Goal: Task Accomplishment & Management: Use online tool/utility

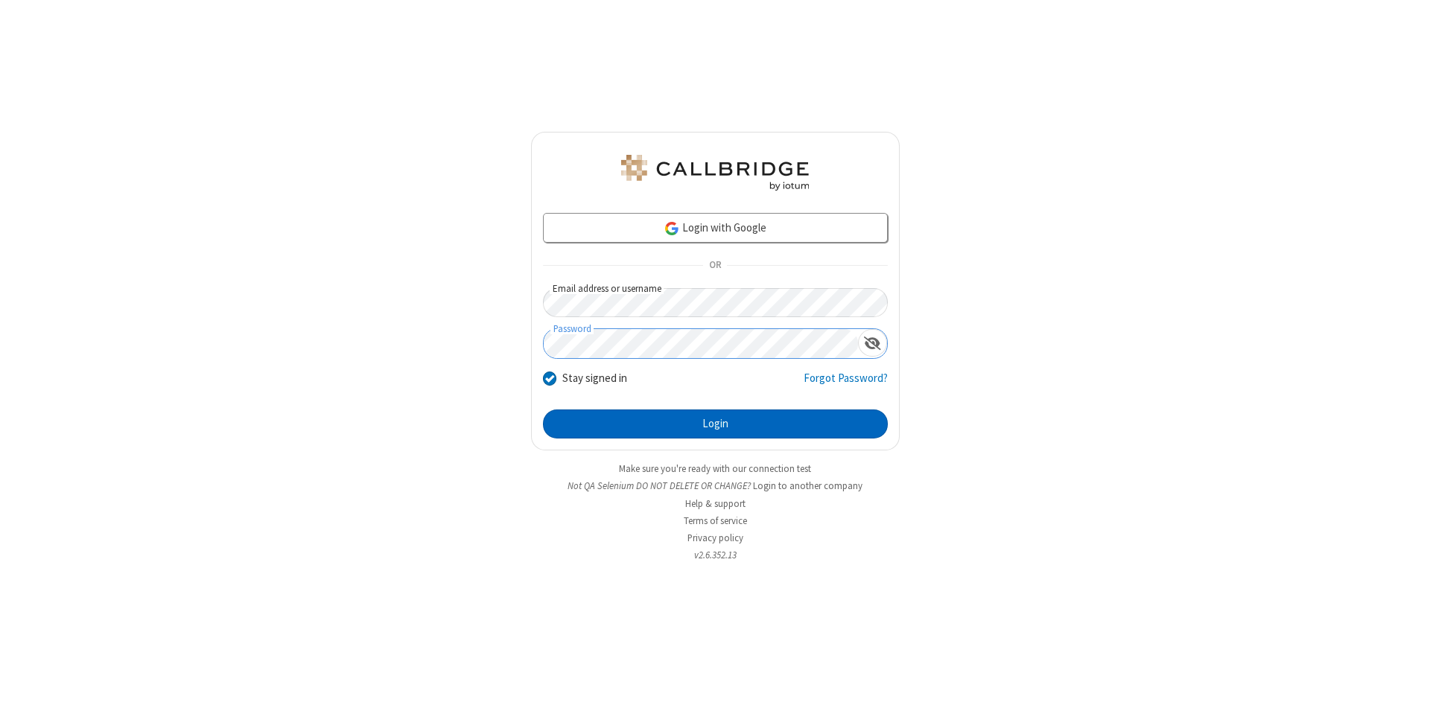
click at [715, 425] on button "Login" at bounding box center [715, 425] width 345 height 30
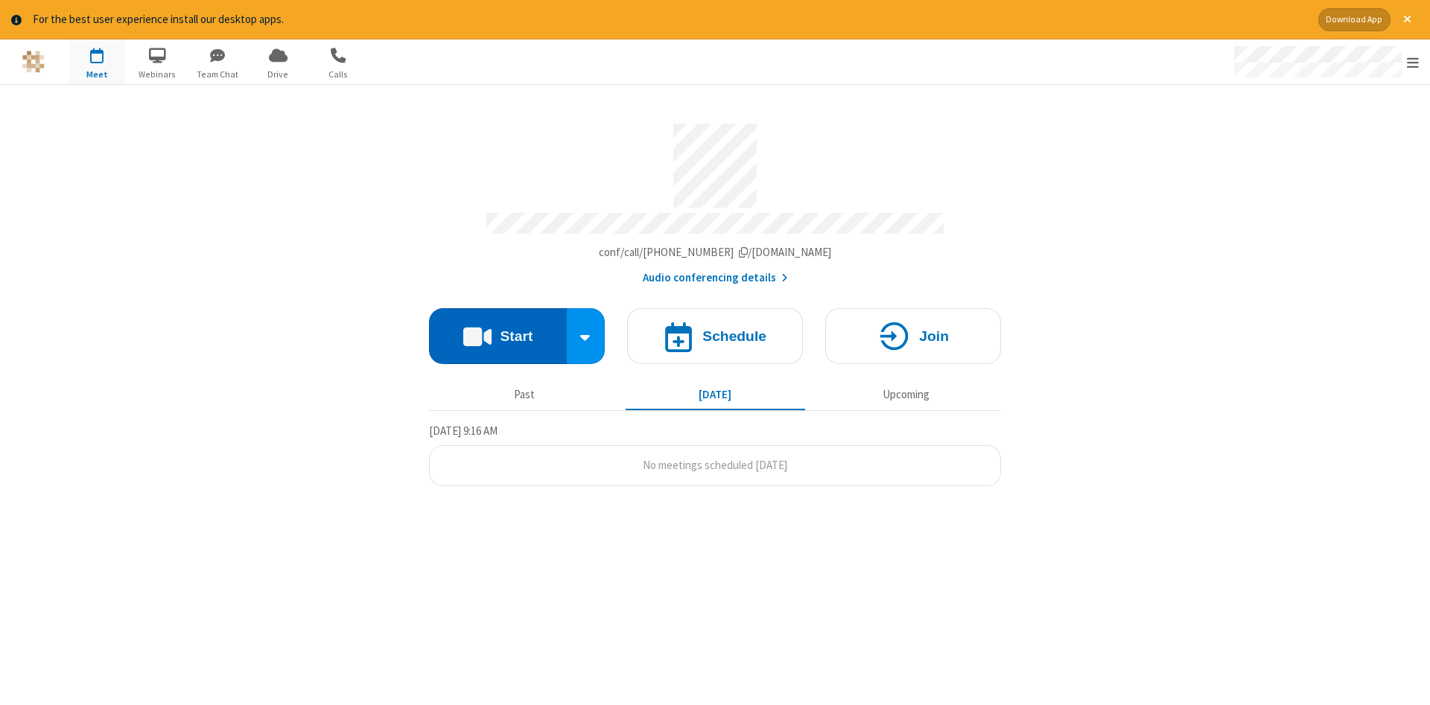
click at [498, 331] on button "Start" at bounding box center [498, 336] width 138 height 56
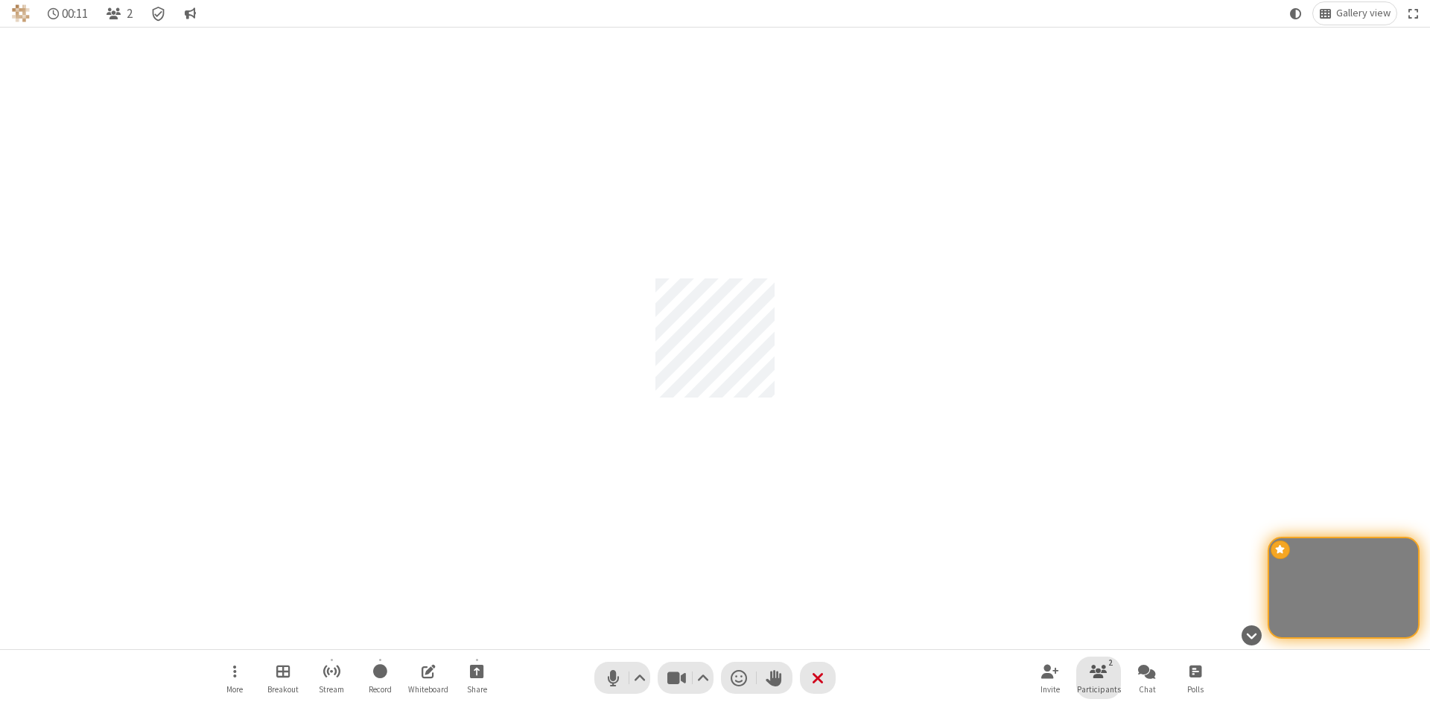
click at [1099, 689] on span "Participants" at bounding box center [1099, 689] width 44 height 9
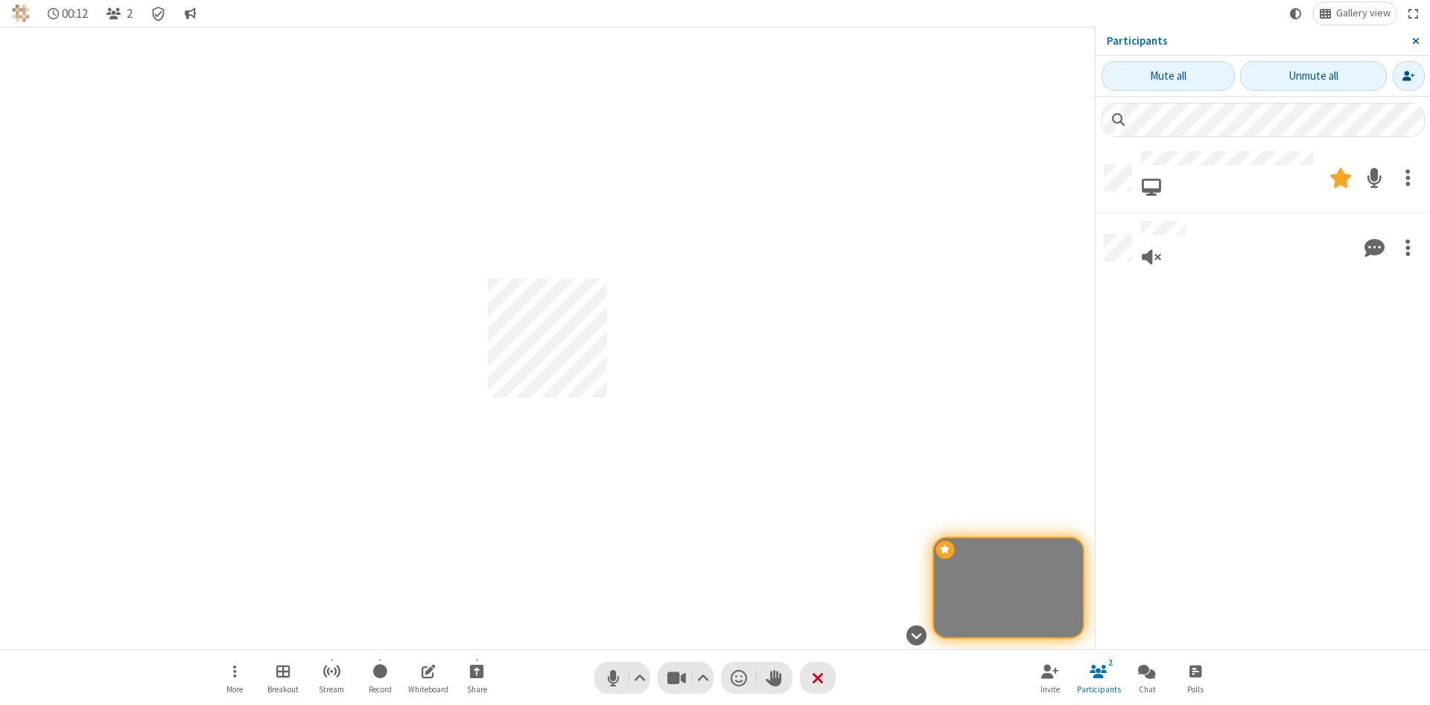
click at [1415, 41] on span "Close sidebar" at bounding box center [1415, 41] width 7 height 12
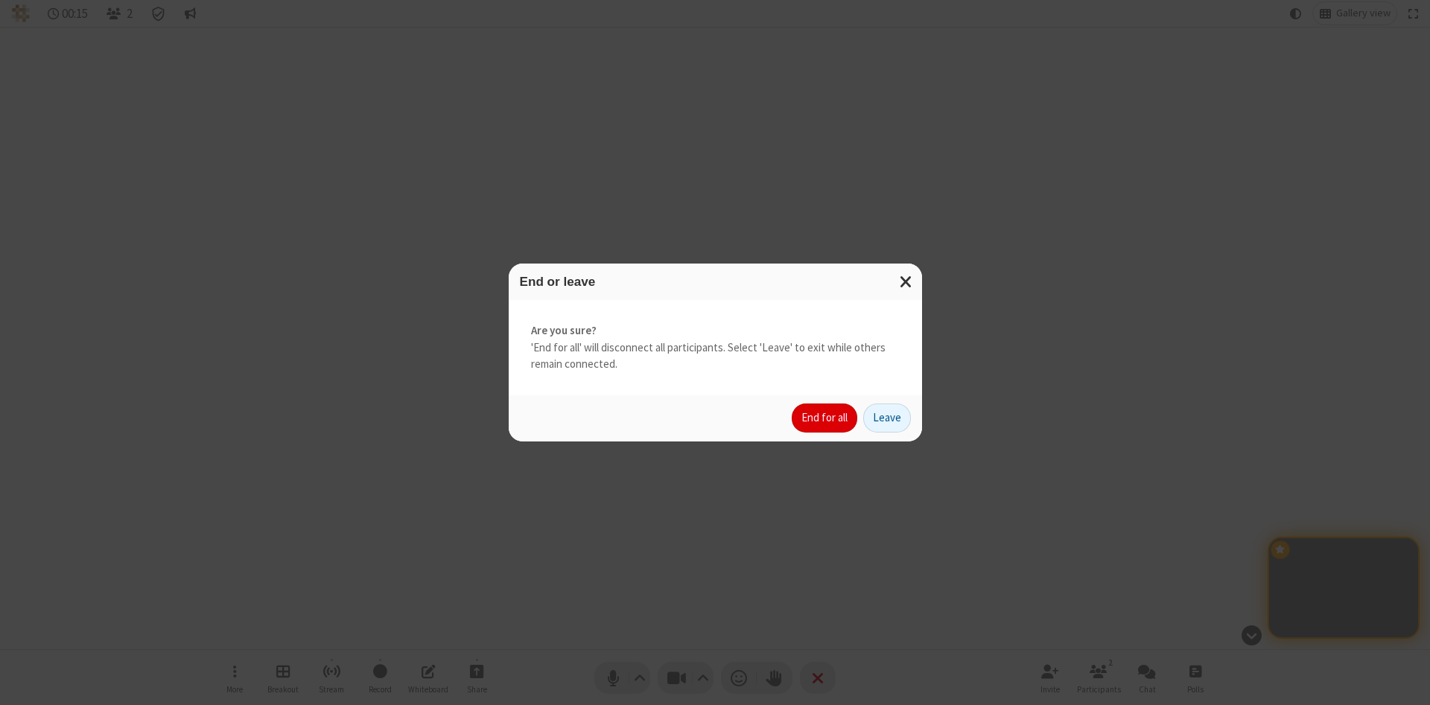
click at [825, 418] on button "End for all" at bounding box center [825, 419] width 66 height 30
